Goal: Transaction & Acquisition: Purchase product/service

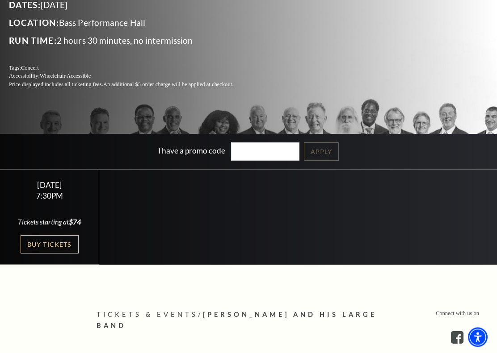
scroll to position [139, 0]
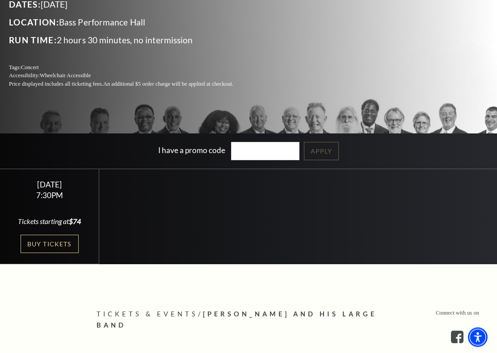
click at [71, 242] on link "Buy Tickets" at bounding box center [50, 244] width 58 height 18
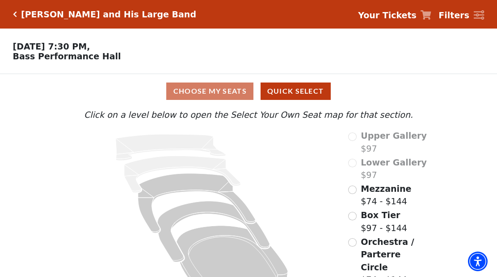
click at [57, 247] on div "Choose My Seats Quick Select Current Level Click on a level below to open the S…" at bounding box center [248, 186] width 497 height 224
click at [302, 90] on button "Quick Select" at bounding box center [295, 91] width 70 height 17
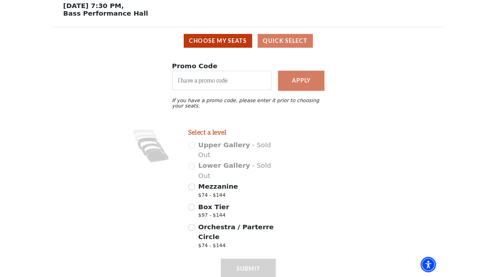
scroll to position [38, 0]
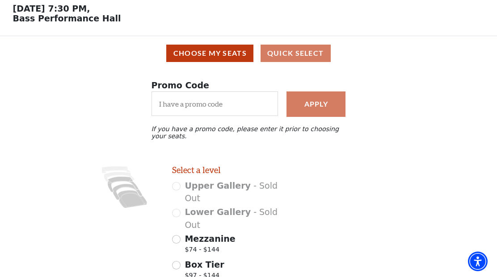
click at [180, 235] on input "Mezzanine $74 - $144" at bounding box center [176, 239] width 8 height 8
radio input "true"
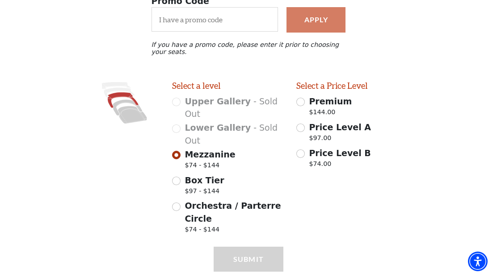
scroll to position [127, 0]
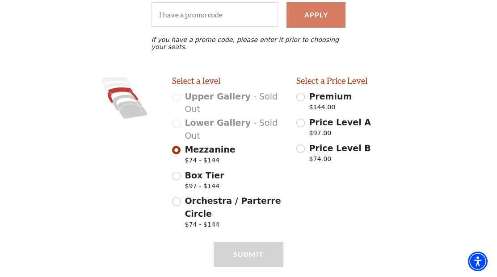
click at [301, 133] on div "Price Level A $97.00" at bounding box center [352, 128] width 112 height 25
click at [309, 130] on p "$97.00" at bounding box center [340, 135] width 62 height 12
click at [305, 127] on input "Price Level A $97.00" at bounding box center [300, 123] width 8 height 8
radio input "true"
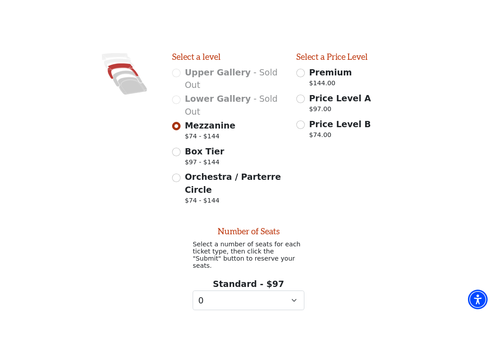
scroll to position [147, 0]
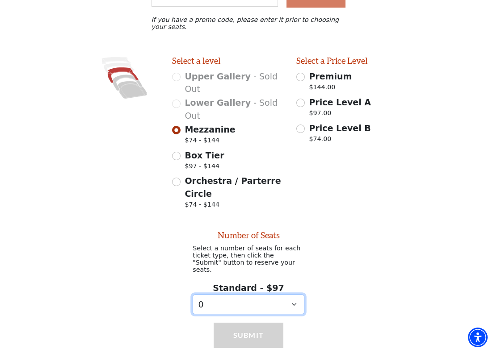
click at [298, 277] on select "0 1 2 3 4 5 6 7 8 9" at bounding box center [248, 305] width 112 height 20
select select "1"
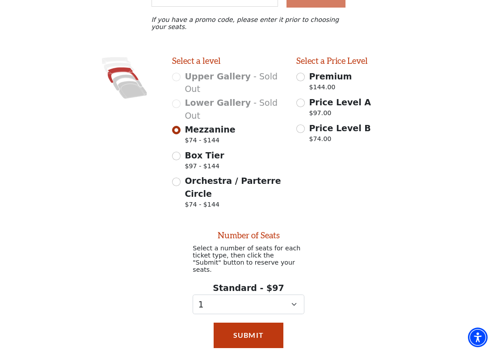
click at [263, 277] on button "Submit" at bounding box center [248, 335] width 70 height 25
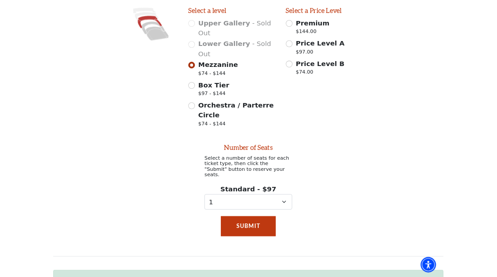
scroll to position [199, 0]
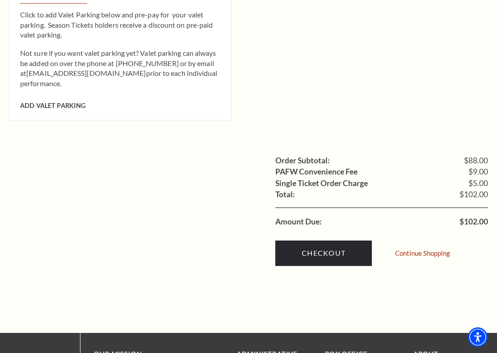
scroll to position [752, 0]
click at [343, 241] on link "Checkout" at bounding box center [323, 253] width 96 height 25
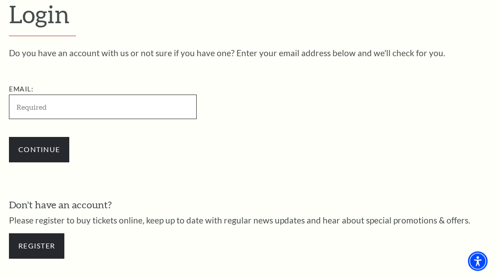
scroll to position [224, 0]
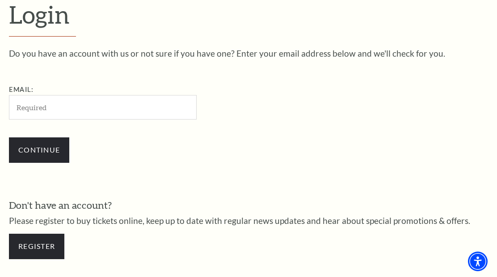
click at [60, 158] on input "Continue" at bounding box center [39, 150] width 60 height 25
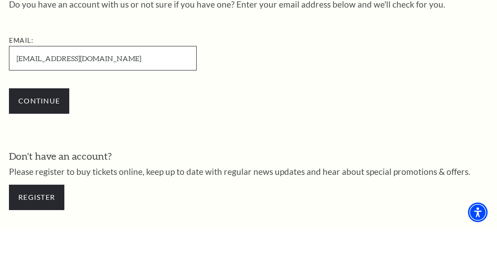
type input "[EMAIL_ADDRESS][DOMAIN_NAME]"
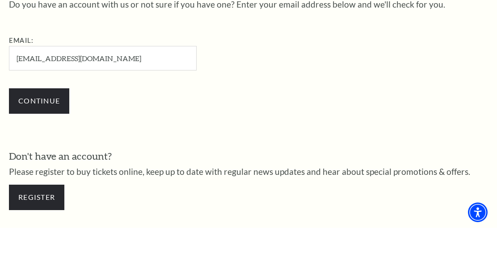
click at [45, 138] on input "Continue" at bounding box center [39, 150] width 60 height 25
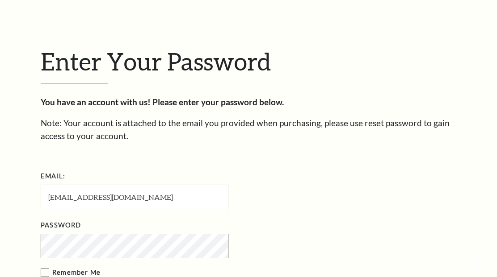
scroll to position [240, 0]
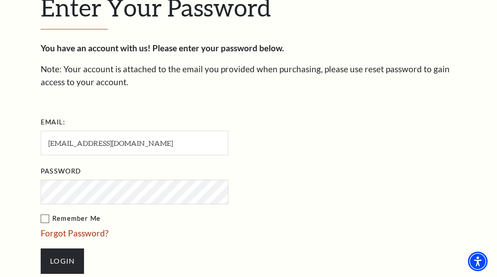
click at [86, 236] on link "Forgot Password?" at bounding box center [75, 233] width 68 height 10
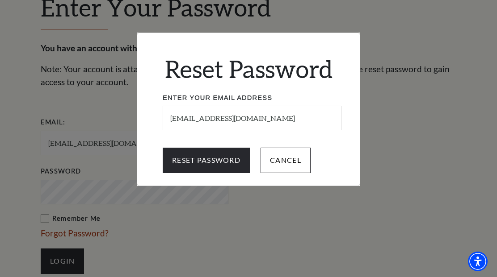
click at [212, 151] on input "Reset Password" at bounding box center [206, 160] width 87 height 25
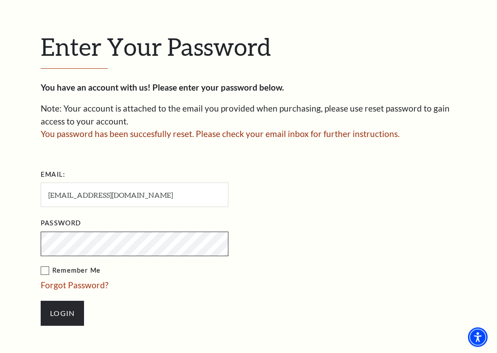
scroll to position [204, 0]
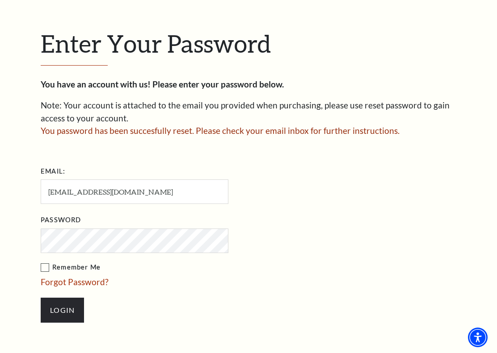
click at [101, 277] on link "Forgot Password?" at bounding box center [75, 282] width 68 height 10
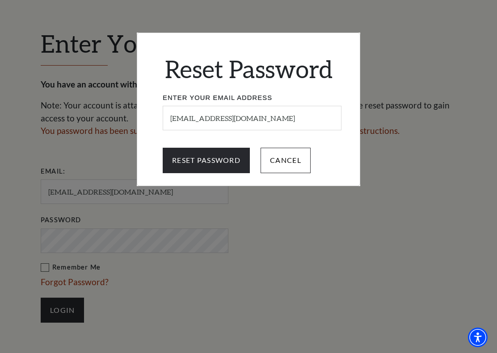
click at [220, 166] on input "Reset Password" at bounding box center [206, 160] width 87 height 25
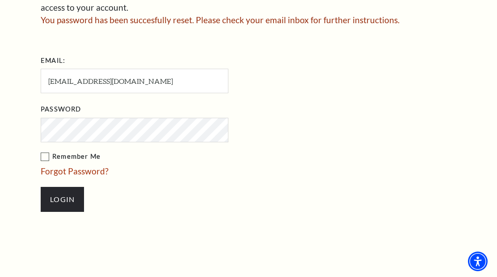
scroll to position [303, 0]
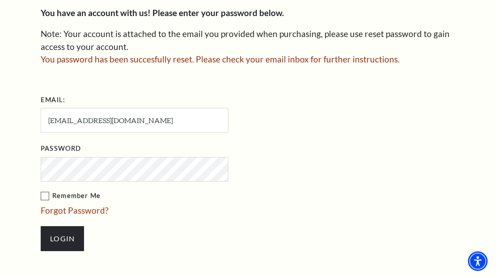
click at [98, 216] on link "Forgot Password?" at bounding box center [75, 211] width 68 height 10
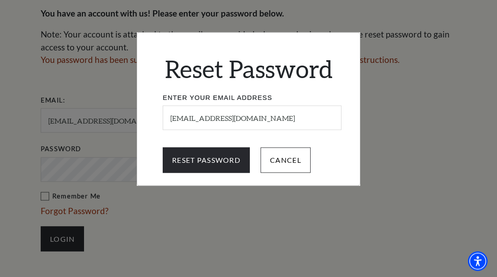
scroll to position [275, 0]
click at [226, 164] on input "Reset Password" at bounding box center [206, 160] width 87 height 25
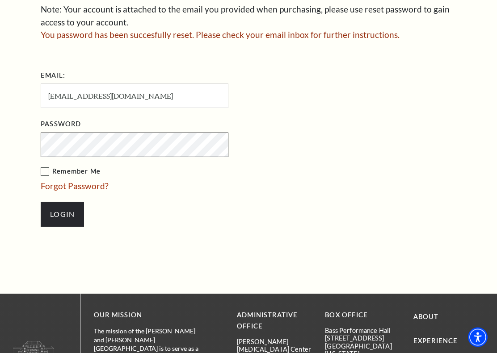
scroll to position [301, 0]
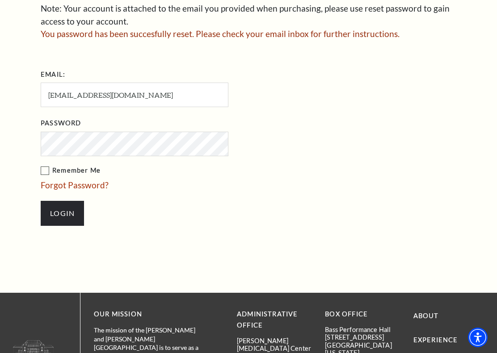
click at [96, 190] on link "Forgot Password?" at bounding box center [75, 185] width 68 height 10
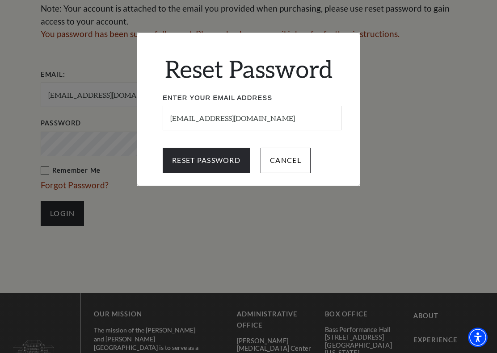
click at [223, 153] on input "Reset Password" at bounding box center [206, 160] width 87 height 25
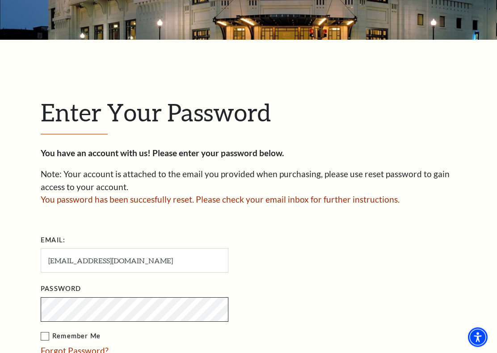
scroll to position [136, 0]
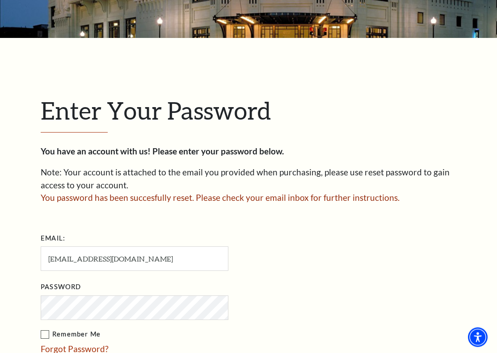
click at [298, 201] on span "You password has been succesfully reset. Please check your email inbox for furt…" at bounding box center [220, 198] width 359 height 10
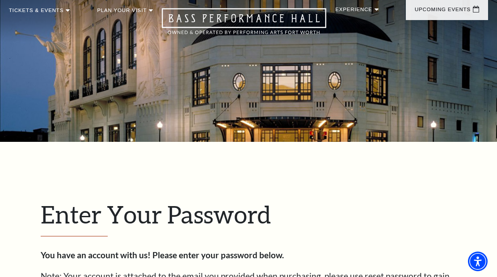
scroll to position [0, 0]
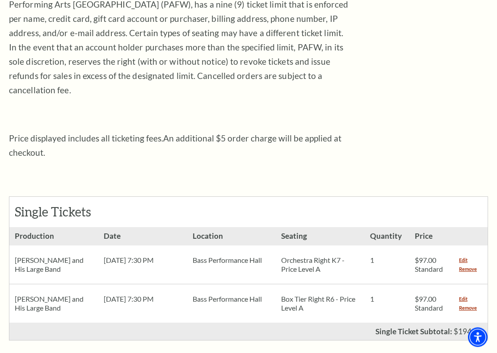
scroll to position [229, 0]
click at [476, 277] on link "Remove" at bounding box center [468, 308] width 18 height 9
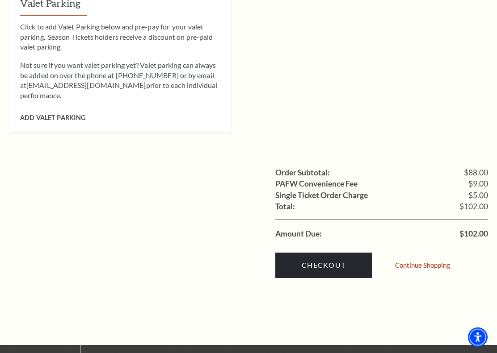
scroll to position [740, 0]
click at [311, 253] on link "Checkout" at bounding box center [323, 265] width 96 height 25
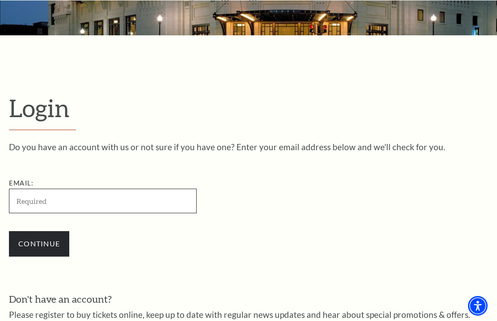
scroll to position [131, 0]
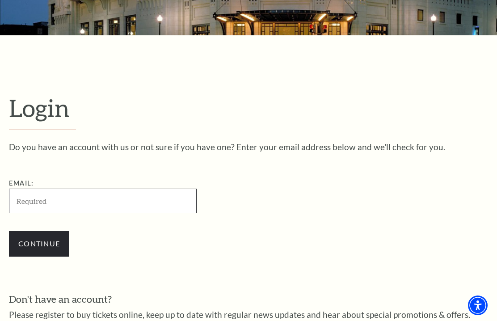
click at [26, 202] on input "Email:" at bounding box center [103, 200] width 188 height 25
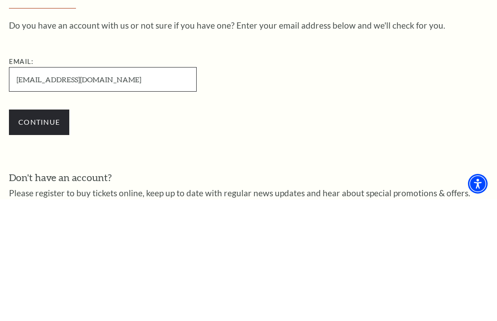
type input "[EMAIL_ADDRESS][DOMAIN_NAME]"
click at [50, 231] on input "Continue" at bounding box center [39, 243] width 60 height 25
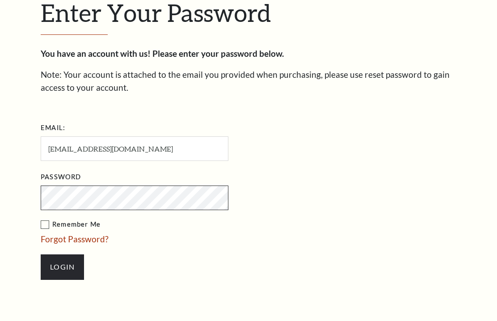
scroll to position [240, 0]
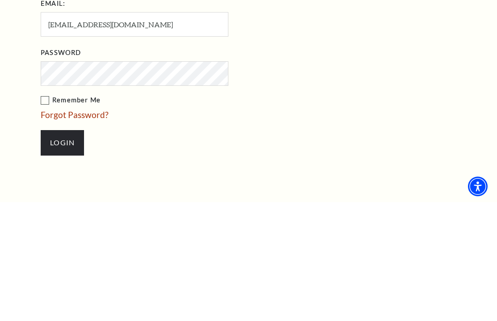
click at [71, 249] on input "Login" at bounding box center [62, 261] width 43 height 25
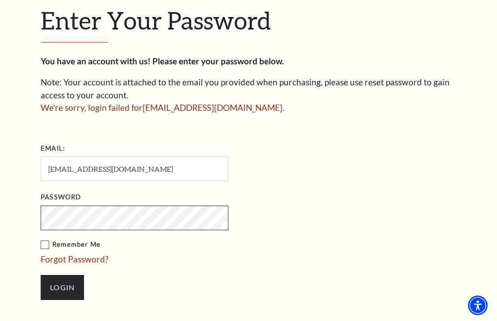
scroll to position [226, 0]
click at [99, 263] on link "Forgot Password?" at bounding box center [75, 259] width 68 height 10
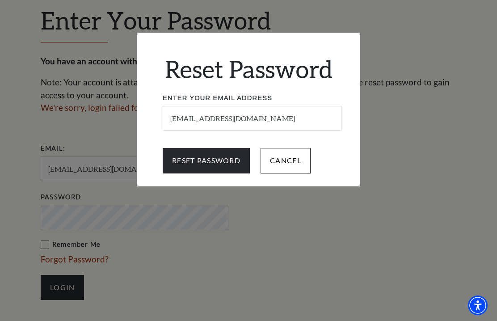
click at [216, 155] on input "Reset Password" at bounding box center [206, 160] width 87 height 25
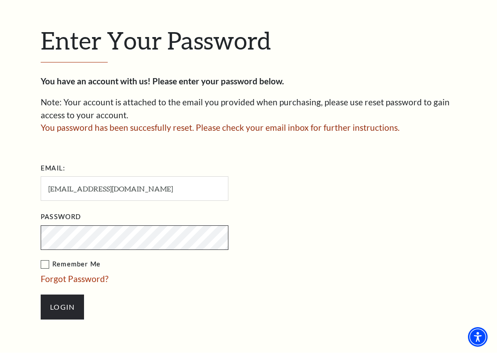
scroll to position [206, 0]
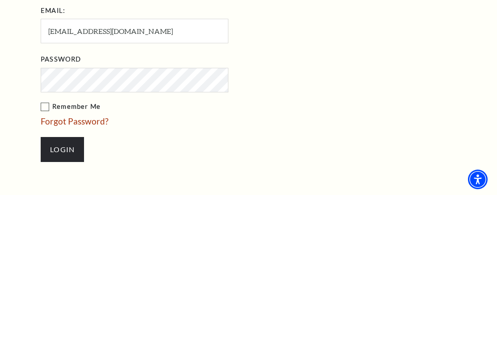
click at [74, 295] on input "Login" at bounding box center [62, 307] width 43 height 25
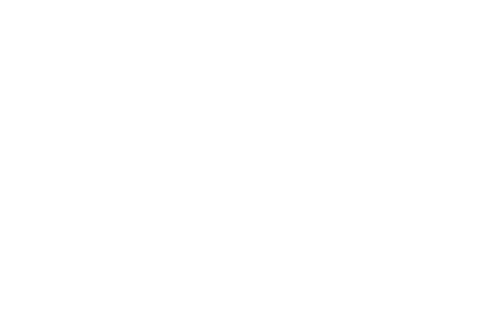
scroll to position [359, 0]
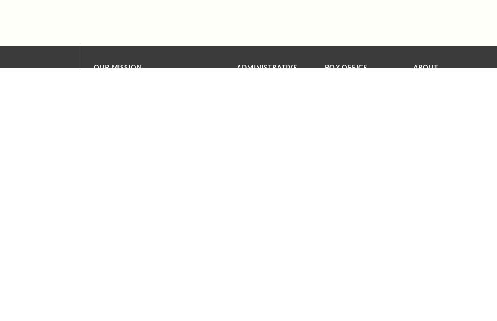
scroll to position [252, 0]
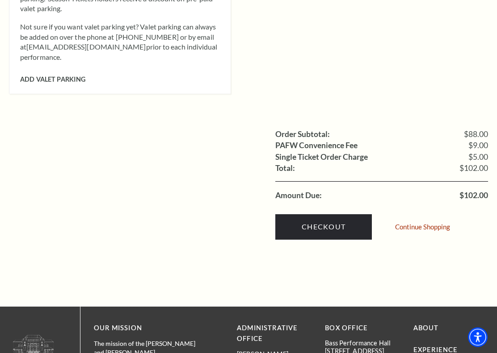
scroll to position [778, 0]
click at [338, 214] on link "Checkout" at bounding box center [323, 226] width 96 height 25
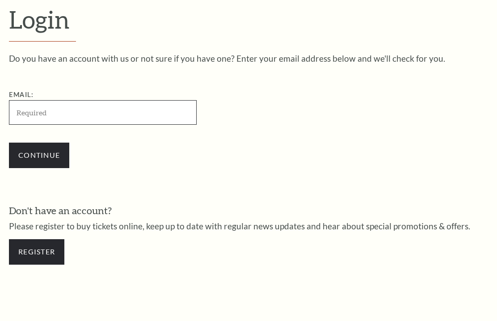
scroll to position [224, 0]
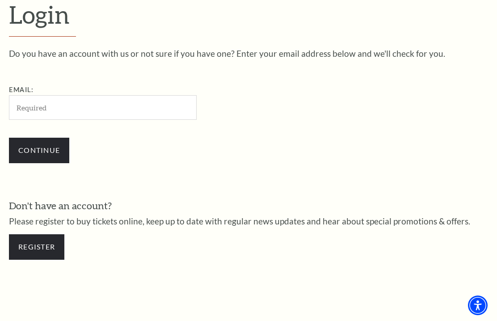
click at [54, 247] on link "Register" at bounding box center [36, 246] width 55 height 25
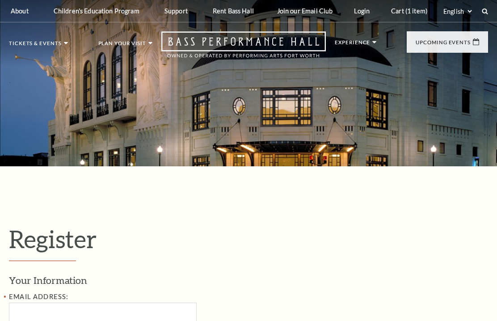
select select "1"
select select "TX"
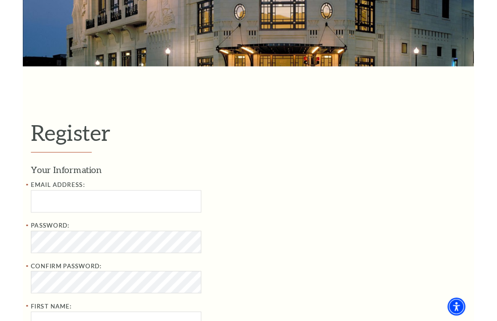
scroll to position [93, 0]
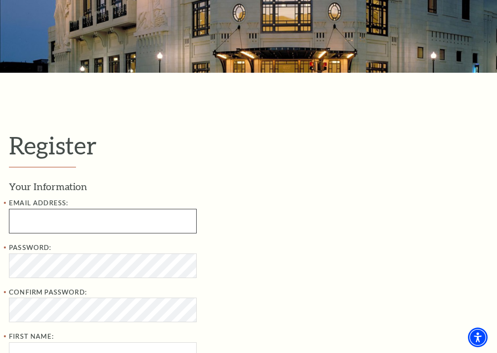
click at [34, 220] on input "Email Address:" at bounding box center [103, 221] width 188 height 25
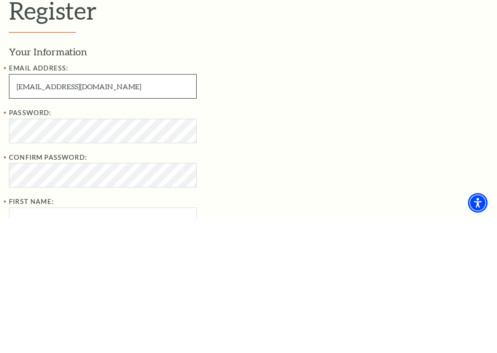
type input "Raebow1953@gmail.com"
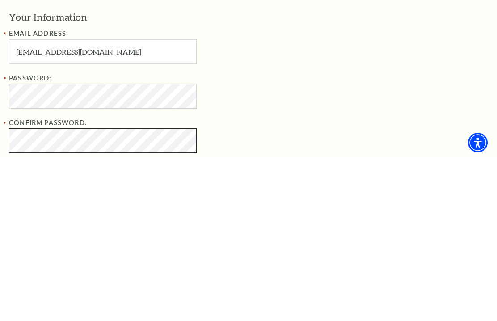
scroll to position [161, 0]
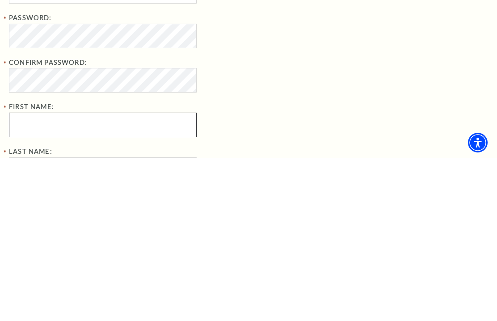
click at [27, 175] on div "Password: Confirm Password: First Name:" at bounding box center [154, 237] width 290 height 125
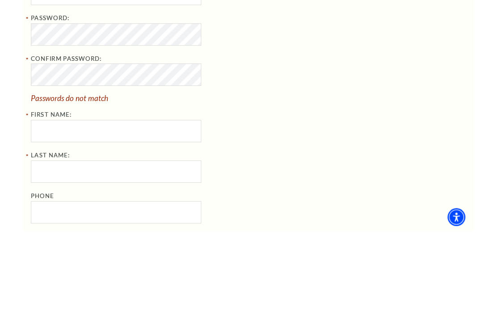
scroll to position [321, 0]
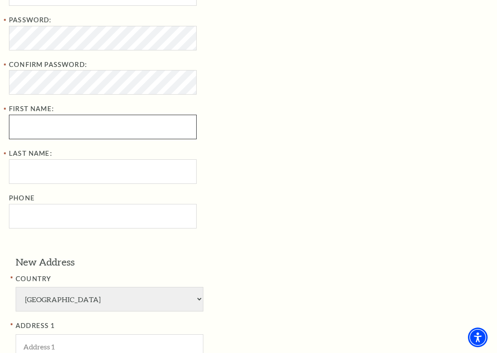
click at [37, 124] on input "First Name:" at bounding box center [103, 127] width 188 height 25
type input "C"
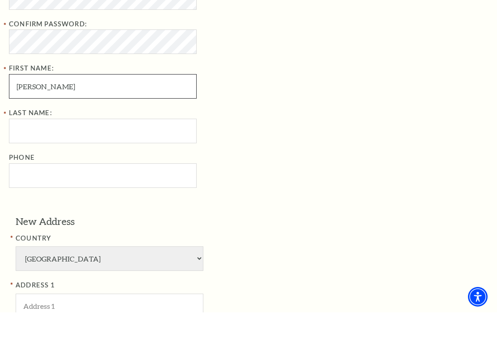
type input "Rachel"
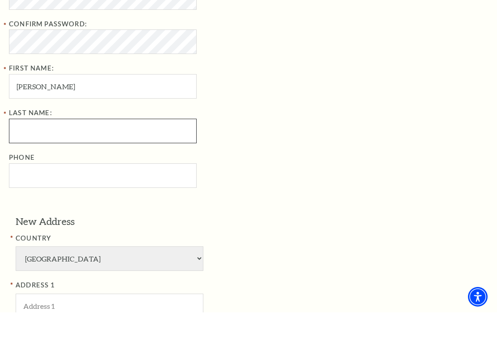
click at [29, 159] on input "Last Name:" at bounding box center [103, 171] width 188 height 25
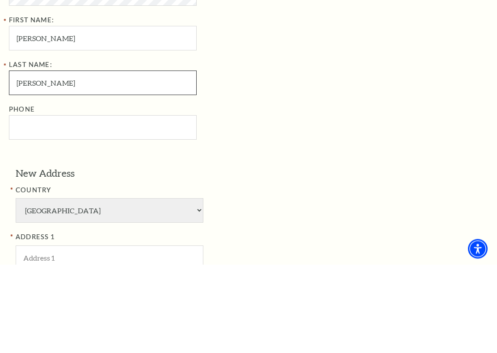
type input "Cowley"
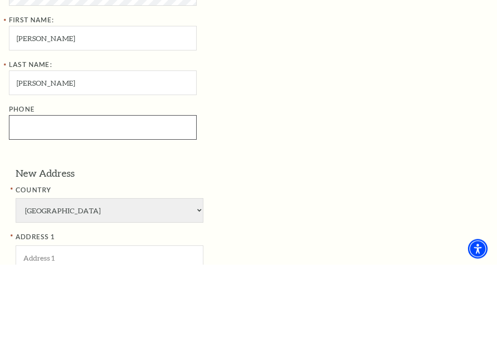
click at [42, 204] on input "Phone" at bounding box center [103, 216] width 188 height 25
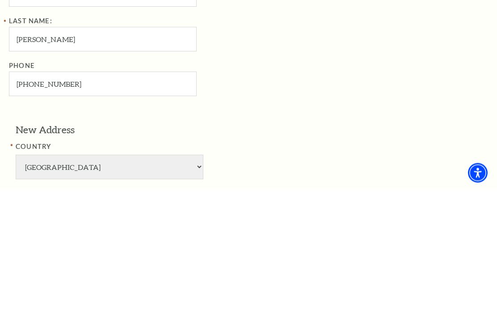
scroll to position [454, 0]
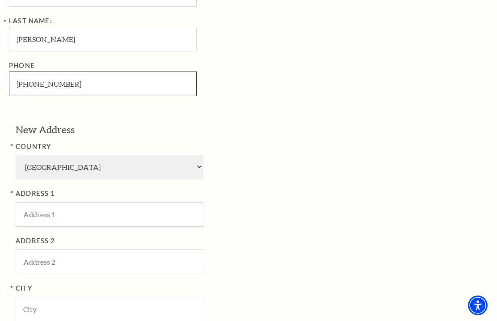
type input "817-431-4555"
click at [39, 202] on input "ADDRESS 1" at bounding box center [110, 214] width 188 height 25
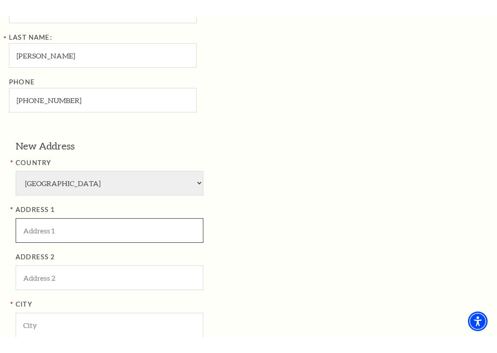
scroll to position [453, 0]
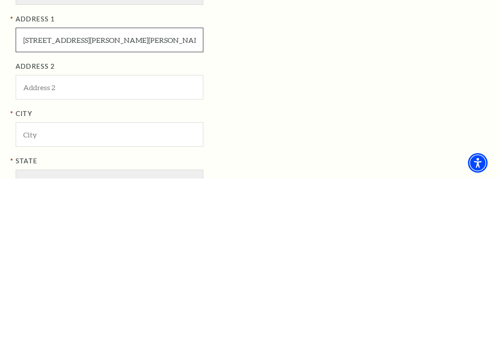
type input "6527 Bowman Roberts Rd"
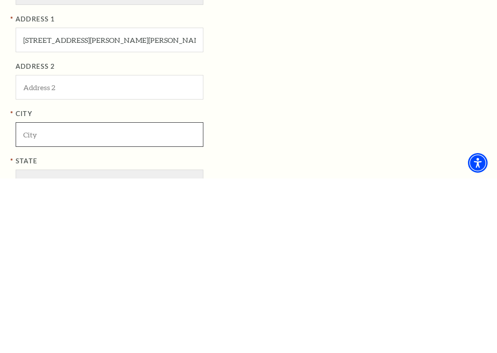
click at [42, 297] on input "City" at bounding box center [110, 309] width 188 height 25
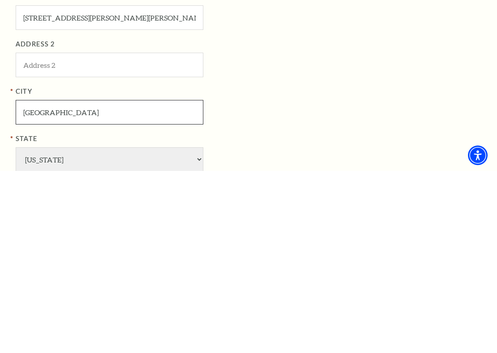
scroll to position [503, 0]
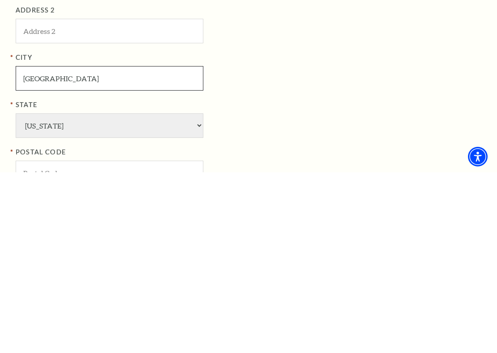
type input "Fort Worth"
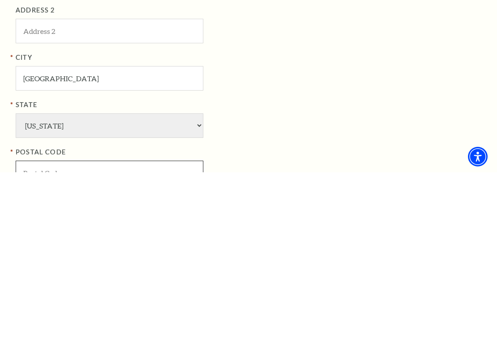
click at [38, 320] on input "POSTAL CODE" at bounding box center [110, 354] width 188 height 25
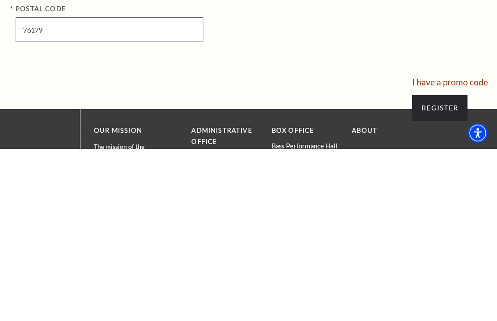
scroll to position [664, 0]
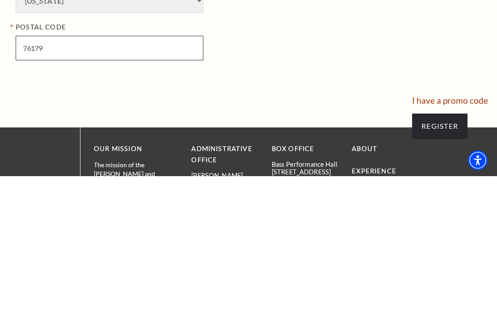
type input "76179"
click at [442, 259] on input "Register" at bounding box center [439, 271] width 55 height 25
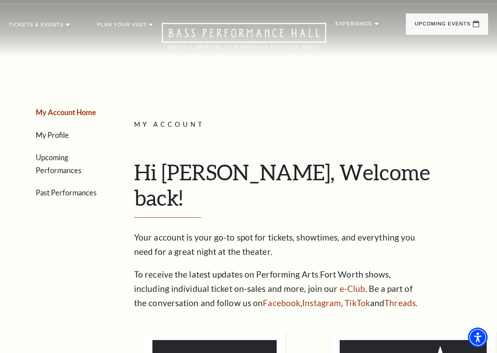
scroll to position [25, 0]
click at [81, 156] on link "Upcoming Performances" at bounding box center [59, 164] width 46 height 21
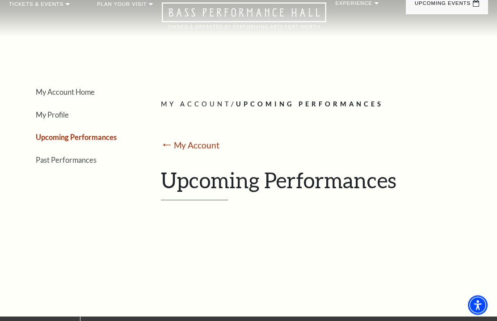
scroll to position [0, 0]
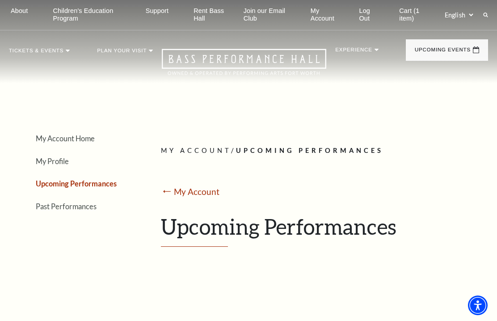
click at [284, 286] on span "Learn More" at bounding box center [275, 291] width 48 height 11
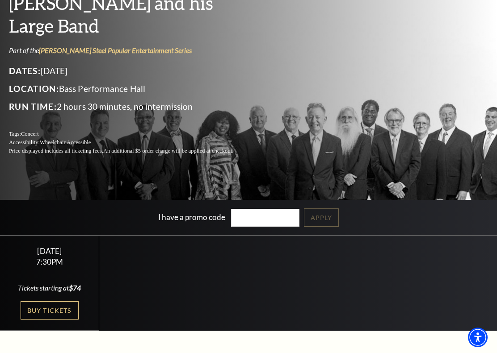
scroll to position [80, 0]
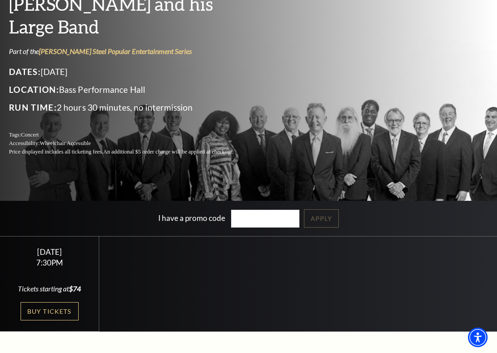
click at [61, 314] on link "Buy Tickets" at bounding box center [50, 311] width 58 height 18
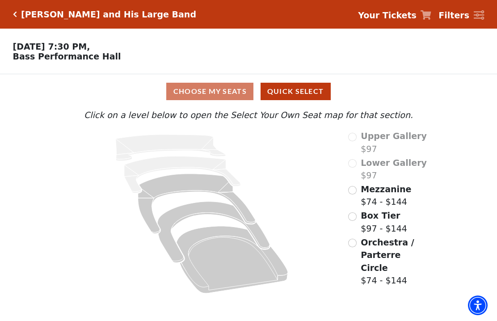
click at [387, 193] on span "Mezzanine" at bounding box center [385, 189] width 50 height 10
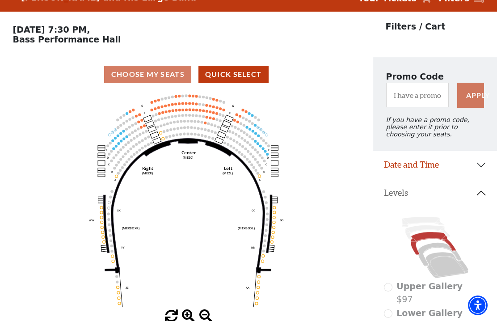
scroll to position [42, 0]
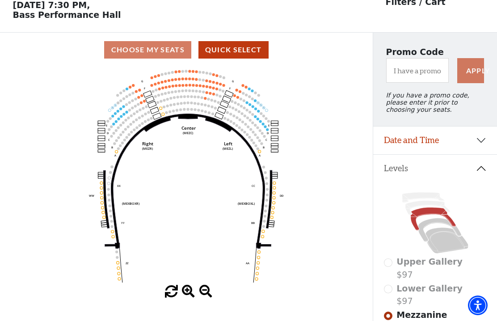
click at [388, 264] on div "Upper Gallery $97" at bounding box center [435, 267] width 103 height 25
click at [389, 289] on div "Lower Gallery $97" at bounding box center [435, 294] width 103 height 25
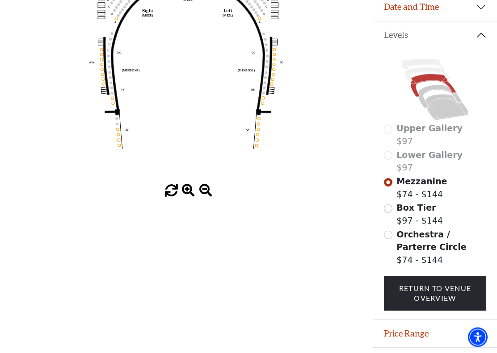
scroll to position [198, 0]
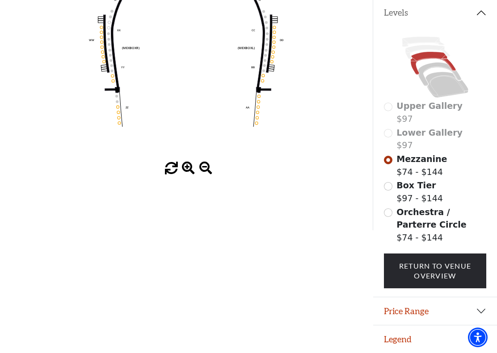
click at [480, 315] on button "Price Range" at bounding box center [435, 311] width 124 height 28
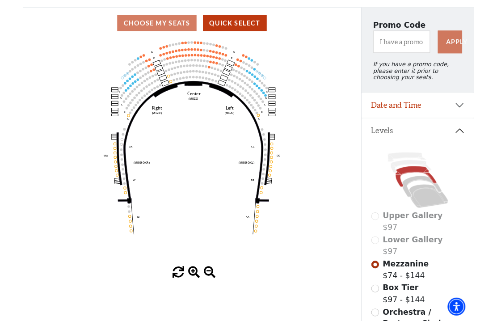
scroll to position [66, 0]
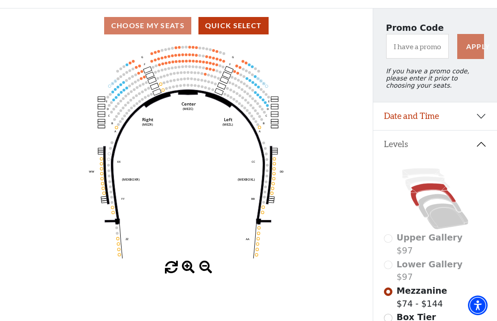
click at [242, 32] on button "Quick Select" at bounding box center [233, 25] width 70 height 17
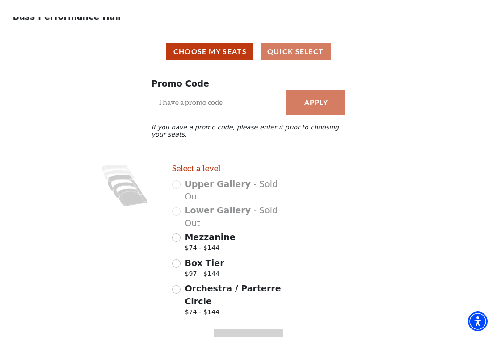
scroll to position [51, 0]
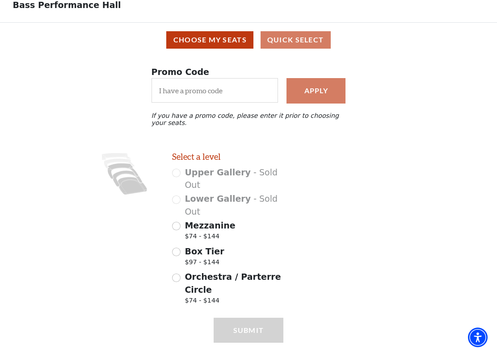
click at [296, 40] on div "Choose My Seats Quick Select" at bounding box center [248, 39] width 484 height 17
click at [222, 34] on button "Choose My Seats" at bounding box center [209, 39] width 87 height 17
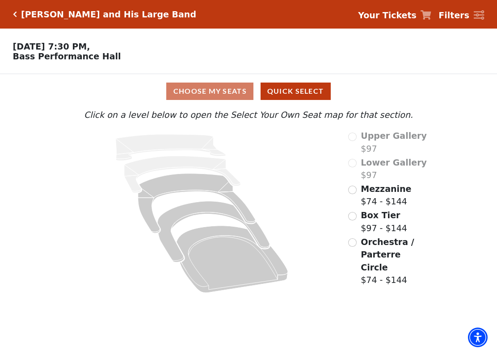
click at [299, 88] on button "Quick Select" at bounding box center [295, 91] width 70 height 17
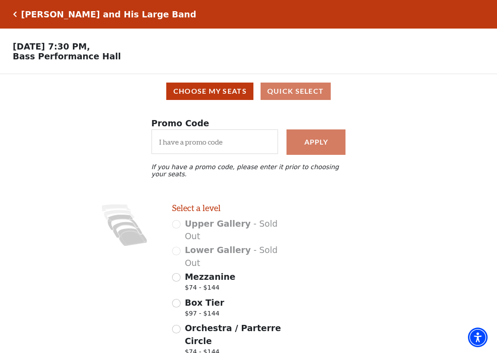
click at [176, 271] on div "Mezzanine $74 - $144" at bounding box center [228, 283] width 112 height 25
click at [181, 271] on div "Mezzanine $74 - $144" at bounding box center [228, 283] width 112 height 25
click at [176, 273] on input "Mezzanine $74 - $144" at bounding box center [176, 277] width 8 height 8
radio input "true"
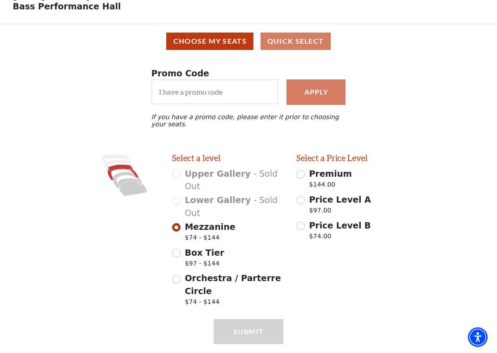
scroll to position [51, 0]
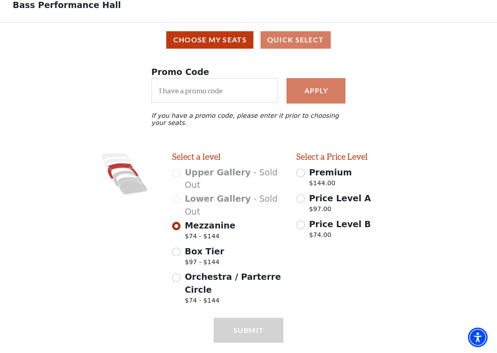
click at [258, 318] on div "Submit" at bounding box center [248, 343] width 70 height 50
click at [253, 318] on div "Submit" at bounding box center [248, 343] width 70 height 50
click at [303, 203] on input "Price Level A $97.00" at bounding box center [300, 199] width 8 height 8
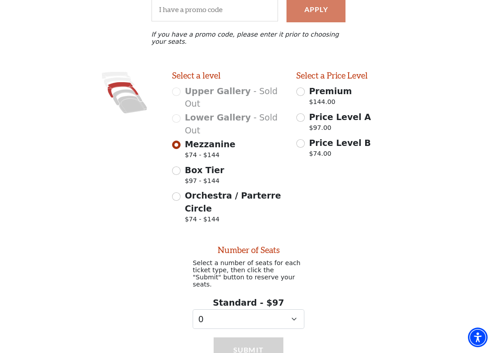
scroll to position [147, 0]
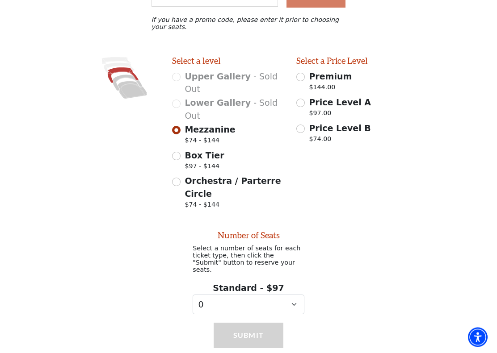
click at [310, 100] on span "Price Level A" at bounding box center [340, 103] width 62 height 10
click at [305, 100] on input "Price Level A $97.00" at bounding box center [300, 103] width 8 height 8
radio input "true"
click at [299, 105] on input "Price Level A $97.00" at bounding box center [300, 103] width 8 height 8
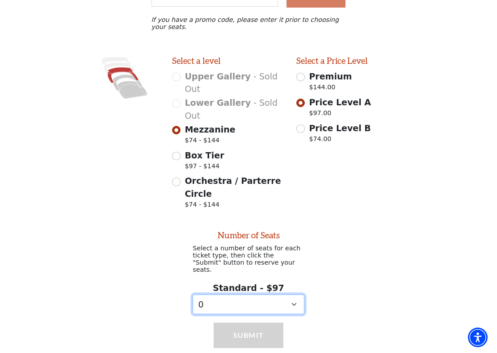
click at [291, 295] on select "0 1 2 3 4 5 6 7 8 9" at bounding box center [248, 305] width 112 height 20
select select "1"
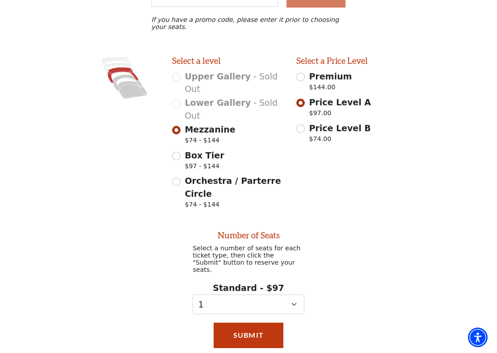
click at [252, 320] on button "Submit" at bounding box center [248, 335] width 70 height 25
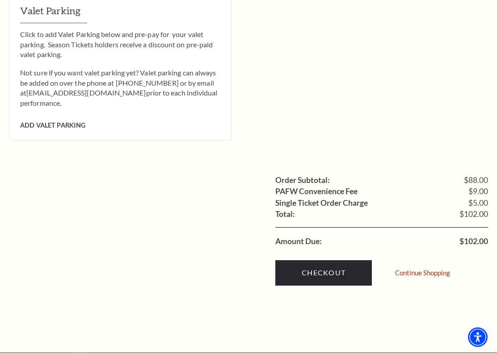
scroll to position [732, 0]
click at [333, 260] on link "Checkout" at bounding box center [323, 272] width 96 height 25
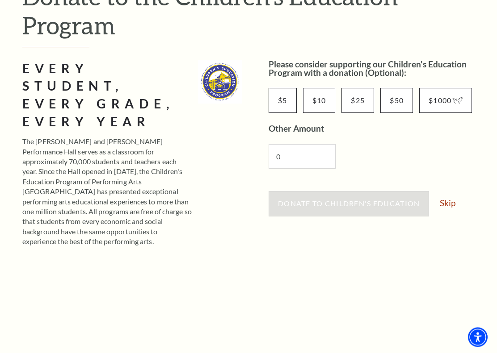
scroll to position [130, 0]
click at [447, 206] on link "Skip" at bounding box center [447, 203] width 16 height 8
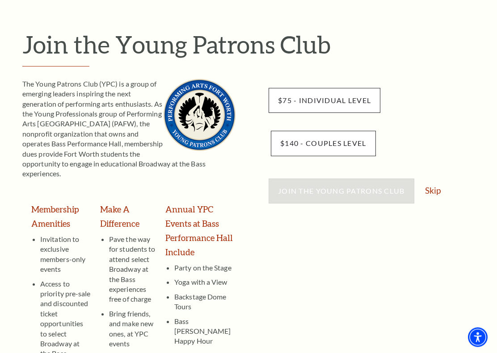
scroll to position [82, 0]
click at [431, 189] on link "Skip" at bounding box center [433, 190] width 16 height 8
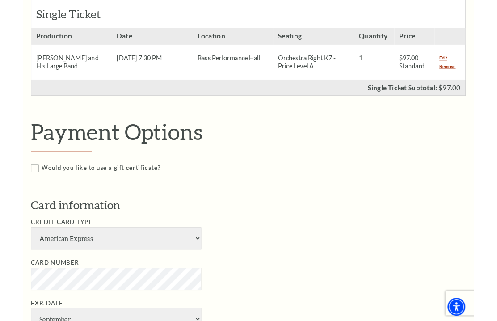
scroll to position [250, 0]
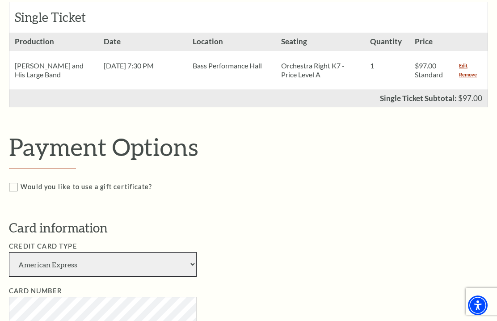
click at [191, 256] on select "American Express Visa Master Card Discover" at bounding box center [103, 264] width 188 height 25
select select "24"
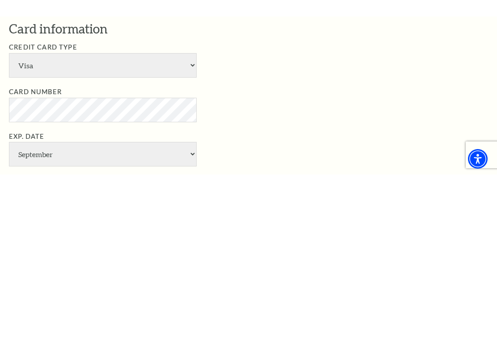
scroll to position [465, 0]
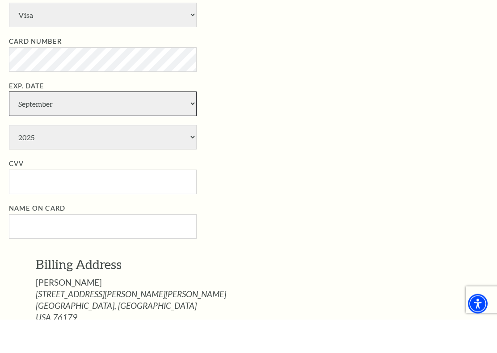
click at [189, 126] on select "January February March April May June July August September October November De…" at bounding box center [103, 138] width 188 height 25
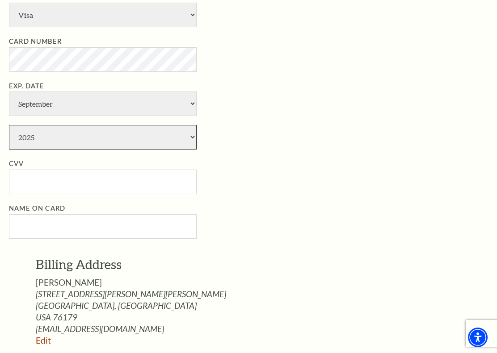
click at [191, 125] on select "2025 2026 2027 2028 2029 2030 2031 2032 2033 2034" at bounding box center [103, 137] width 188 height 25
select select "2030"
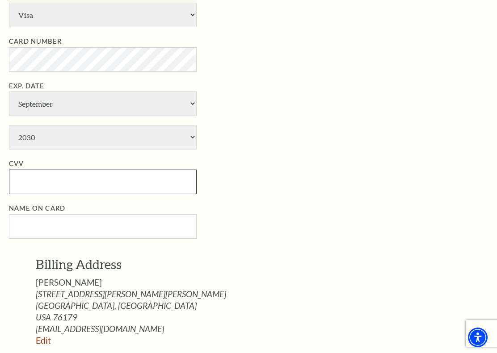
click at [41, 170] on input "CVV" at bounding box center [103, 182] width 188 height 25
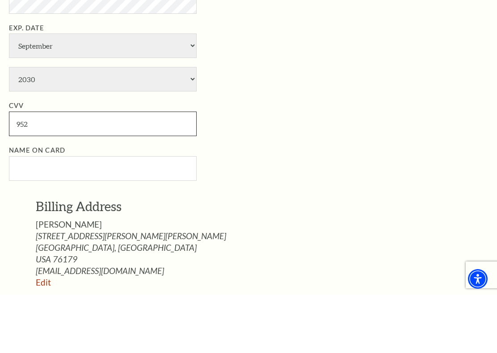
type input "952"
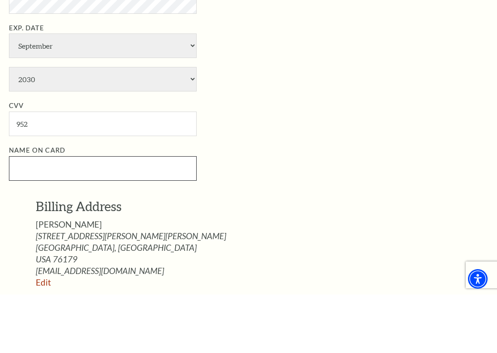
click at [36, 215] on input "Name on Card" at bounding box center [103, 227] width 188 height 25
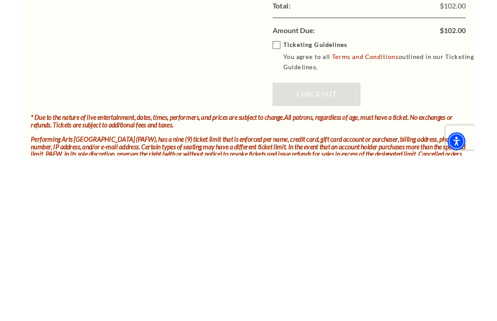
scroll to position [890, 0]
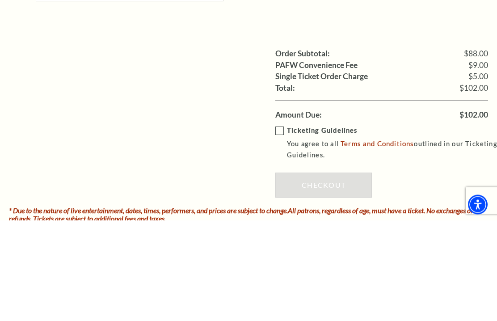
type input "[PERSON_NAME]"
click at [280, 226] on label "Ticketing Guidelines You agree to all Terms and Conditions outlined in our Tick…" at bounding box center [388, 244] width 226 height 36
click at [0, 0] on input "Ticketing Guidelines You agree to all Terms and Conditions outlined in our Tick…" at bounding box center [0, 0] width 0 height 0
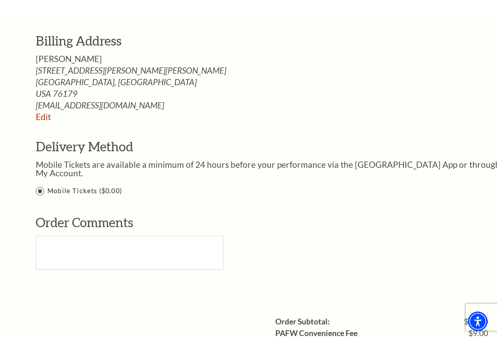
scroll to position [740, 0]
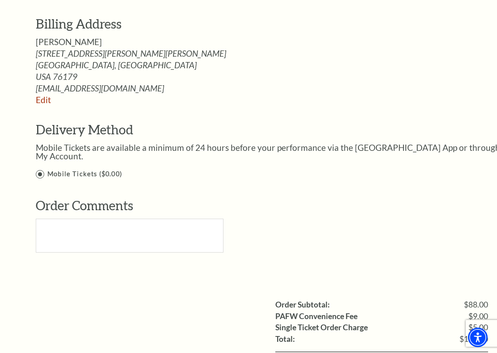
click at [41, 169] on label "Mobile Tickets ($0.00)" at bounding box center [268, 174] width 465 height 11
click at [0, 0] on input "Mobile Tickets ($0.00)" at bounding box center [0, 0] width 0 height 0
click at [40, 169] on label "Mobile Tickets ($0.00)" at bounding box center [268, 174] width 465 height 11
click at [0, 0] on input "Mobile Tickets ($0.00)" at bounding box center [0, 0] width 0 height 0
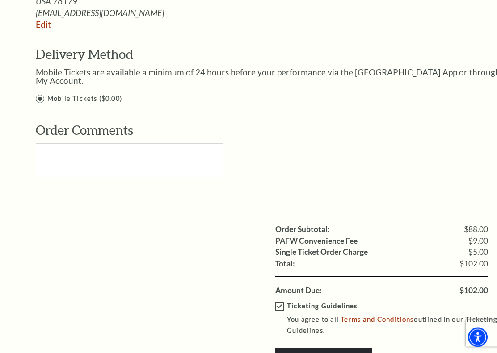
scroll to position [815, 0]
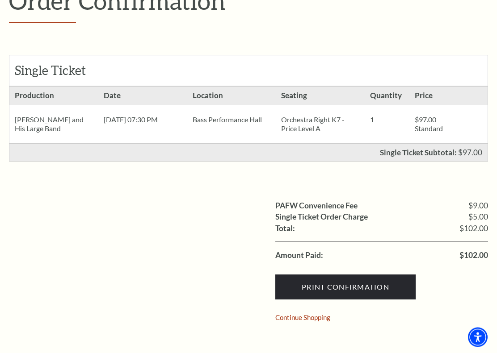
scroll to position [139, 0]
click at [365, 285] on input "Print Confirmation" at bounding box center [345, 287] width 140 height 25
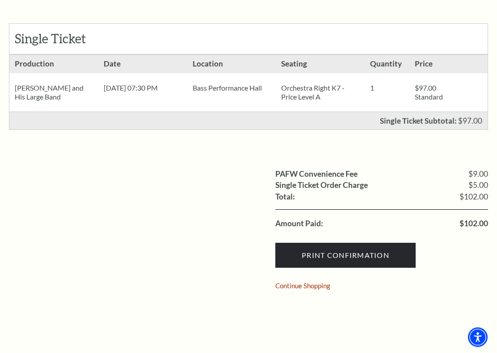
scroll to position [173, 0]
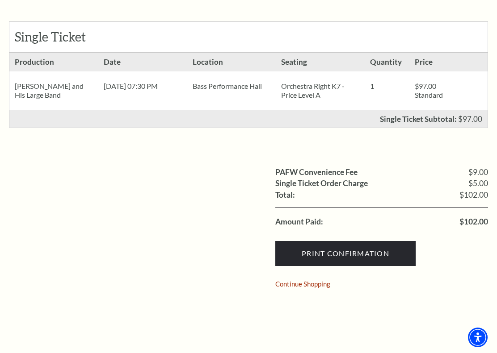
click at [359, 251] on input "Print Confirmation" at bounding box center [345, 253] width 140 height 25
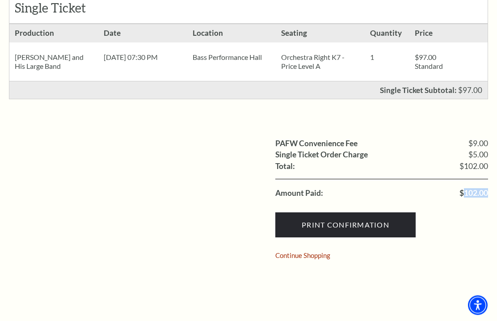
scroll to position [189, 0]
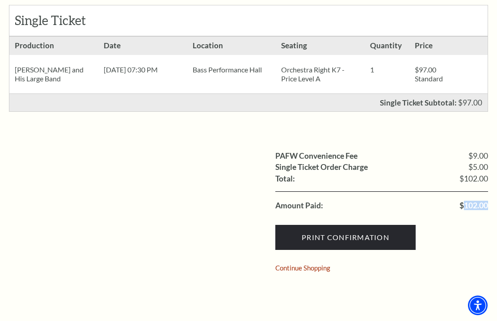
click at [460, 250] on div "Print Confirmation Continue Shopping" at bounding box center [381, 245] width 213 height 69
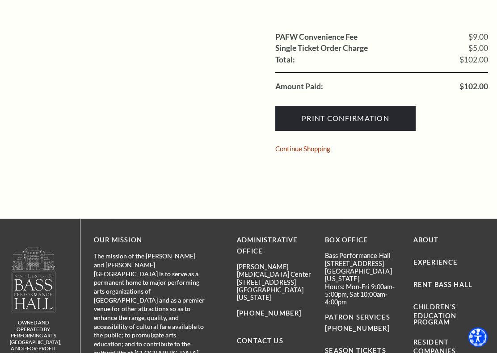
scroll to position [308, 0]
click at [482, 320] on img "Accessibility Menu" at bounding box center [477, 338] width 24 height 24
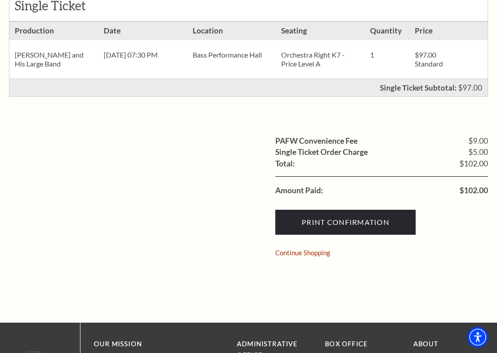
scroll to position [216, 0]
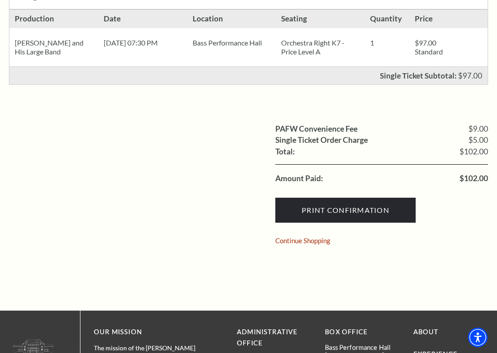
click at [361, 213] on input "Print Confirmation" at bounding box center [345, 210] width 140 height 25
click at [366, 209] on input "Print Confirmation" at bounding box center [345, 210] width 140 height 25
click at [372, 212] on input "Print Confirmation" at bounding box center [345, 210] width 140 height 25
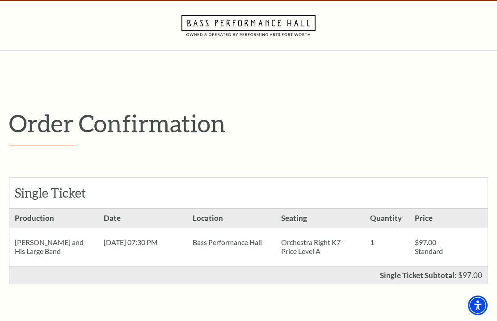
scroll to position [0, 0]
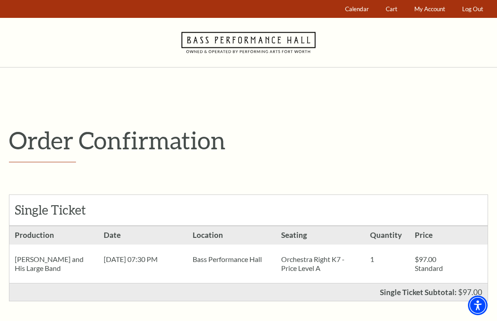
click at [432, 8] on span "My Account" at bounding box center [429, 8] width 31 height 7
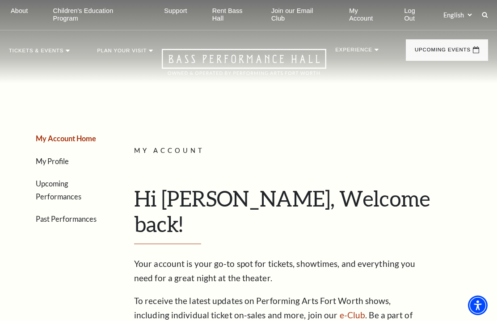
click at [71, 214] on link "Past Performances" at bounding box center [66, 218] width 61 height 8
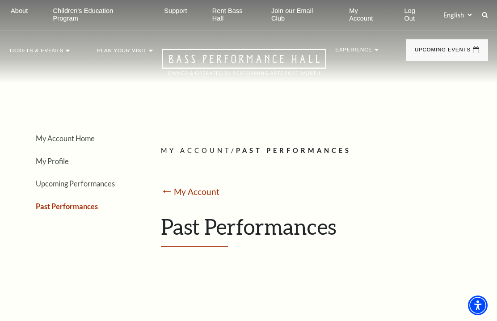
click at [481, 17] on icon at bounding box center [484, 15] width 6 height 6
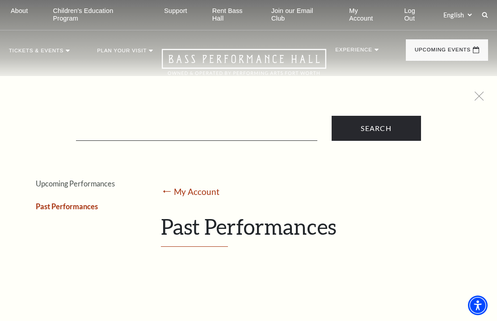
click at [479, 96] on icon at bounding box center [478, 96] width 9 height 9
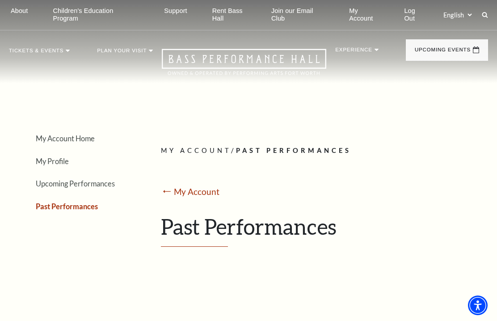
click at [360, 11] on link "My Account" at bounding box center [366, 15] width 48 height 30
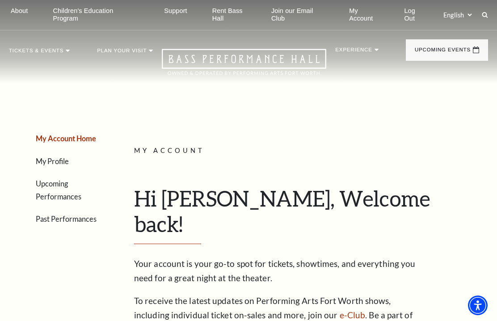
click at [406, 16] on link "Log Out" at bounding box center [416, 15] width 38 height 30
